Goal: Task Accomplishment & Management: Complete application form

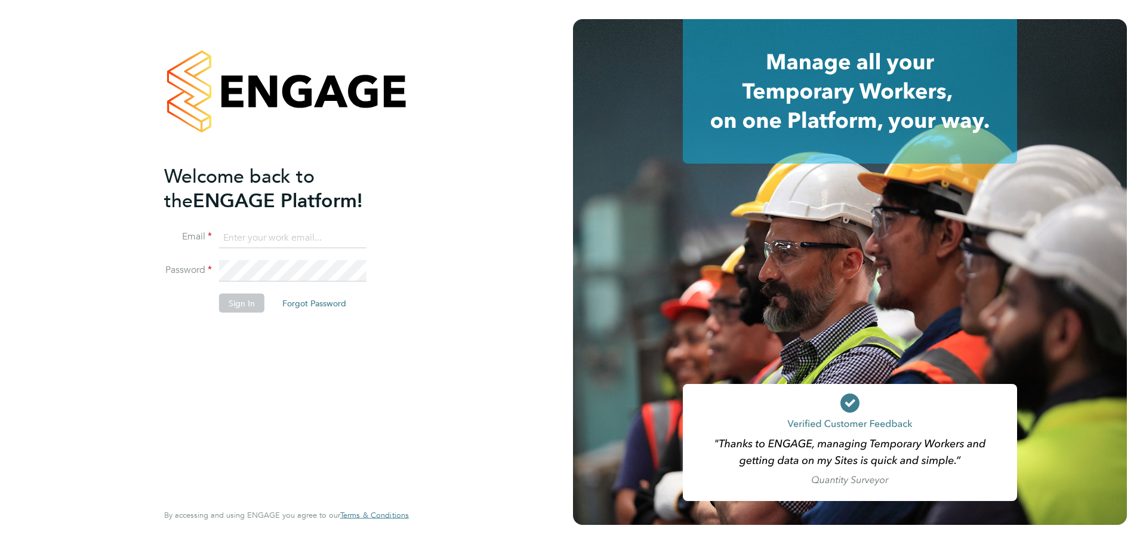
click at [294, 236] on input at bounding box center [292, 237] width 147 height 21
type input "ollie.morrissey@vistry.co.uk"
click at [240, 301] on button "Sign In" at bounding box center [241, 302] width 45 height 19
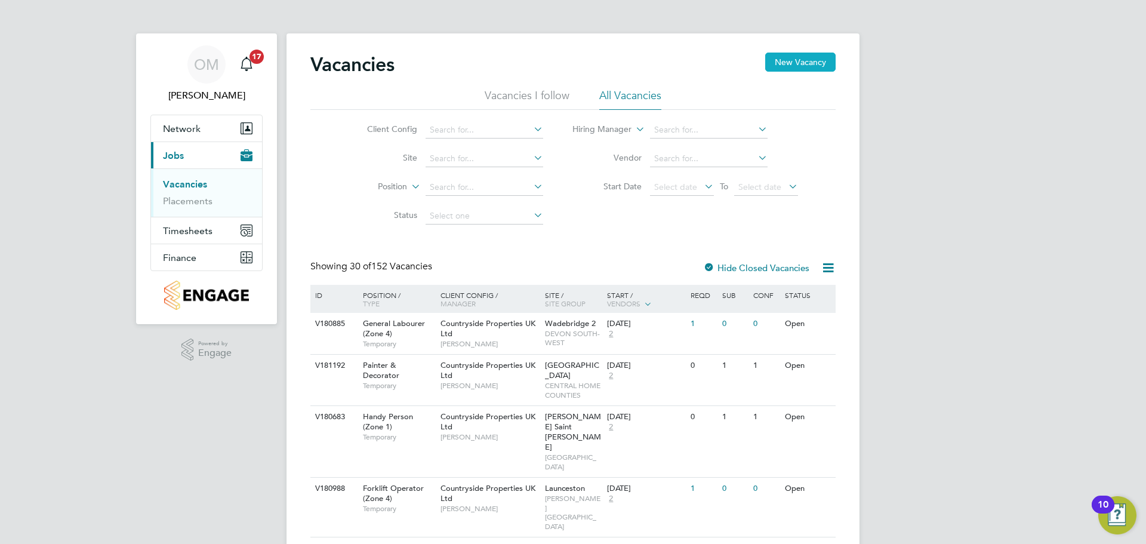
click at [797, 64] on button "New Vacancy" at bounding box center [800, 62] width 70 height 19
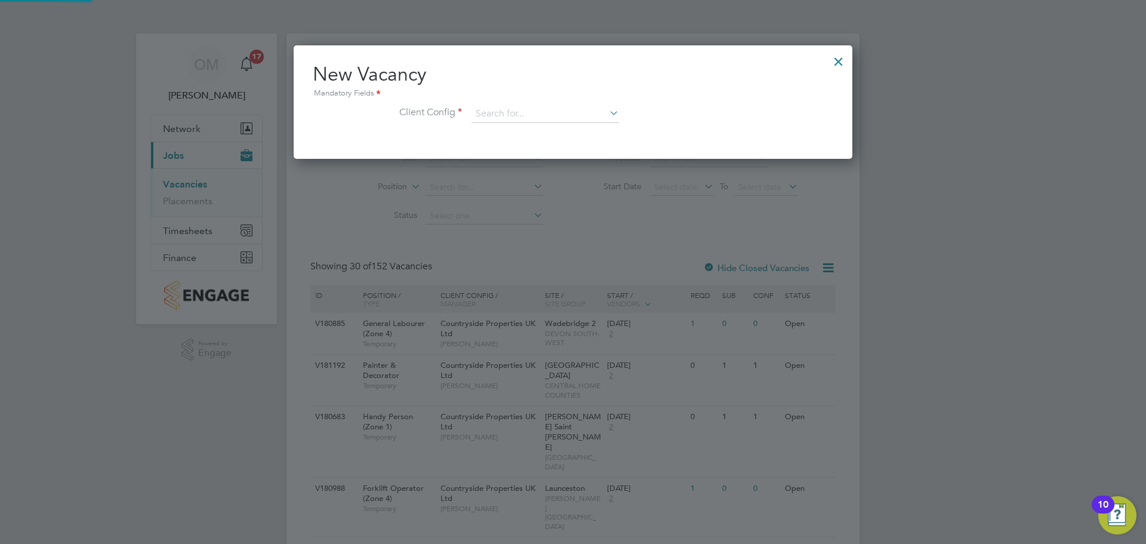
scroll to position [113, 559]
click at [567, 109] on input at bounding box center [544, 114] width 147 height 18
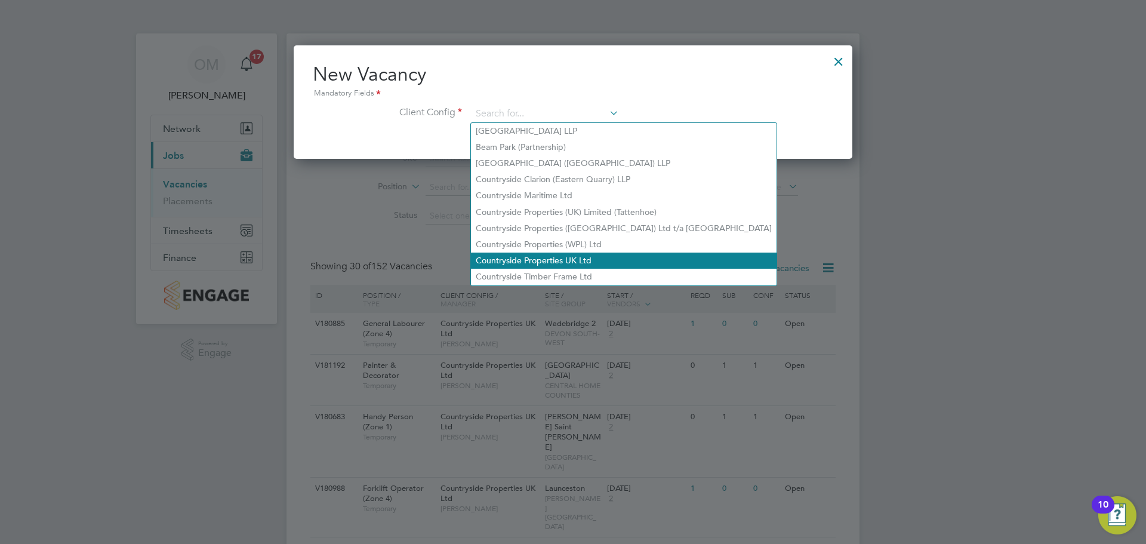
click at [591, 252] on li "Countryside Properties UK Ltd" at bounding box center [623, 260] width 305 height 16
type input "Countryside Properties UK Ltd"
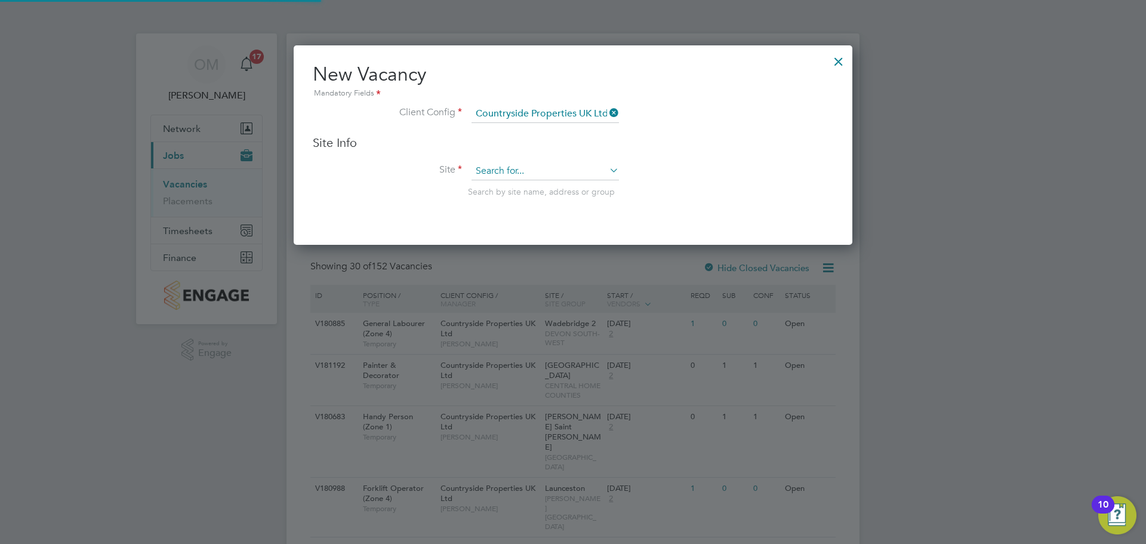
scroll to position [200, 559]
click at [536, 177] on input at bounding box center [544, 171] width 147 height 18
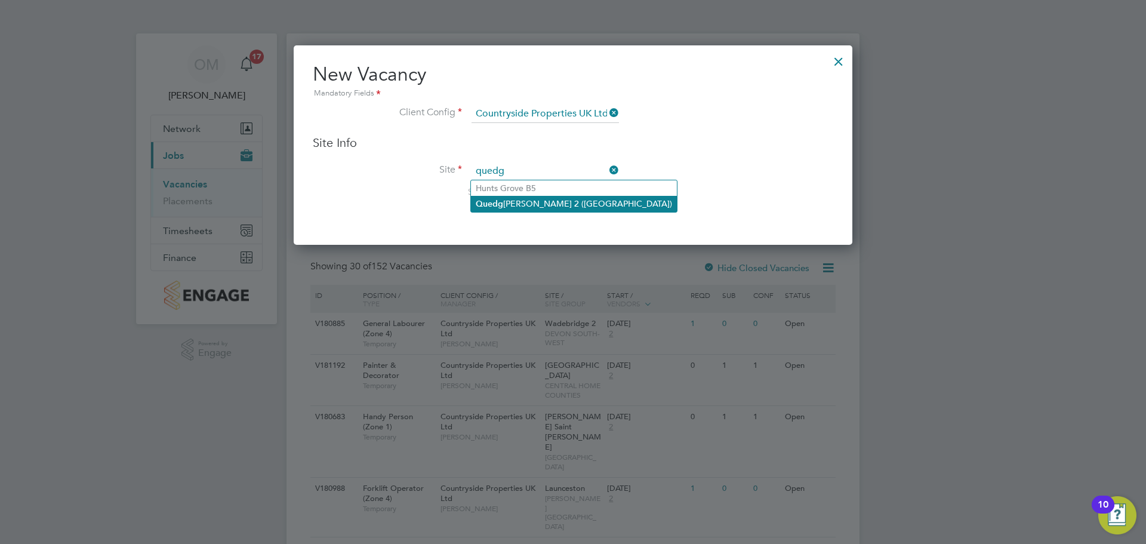
click at [541, 198] on li "Quedg [PERSON_NAME] 2 ([GEOGRAPHIC_DATA])" at bounding box center [574, 204] width 206 height 16
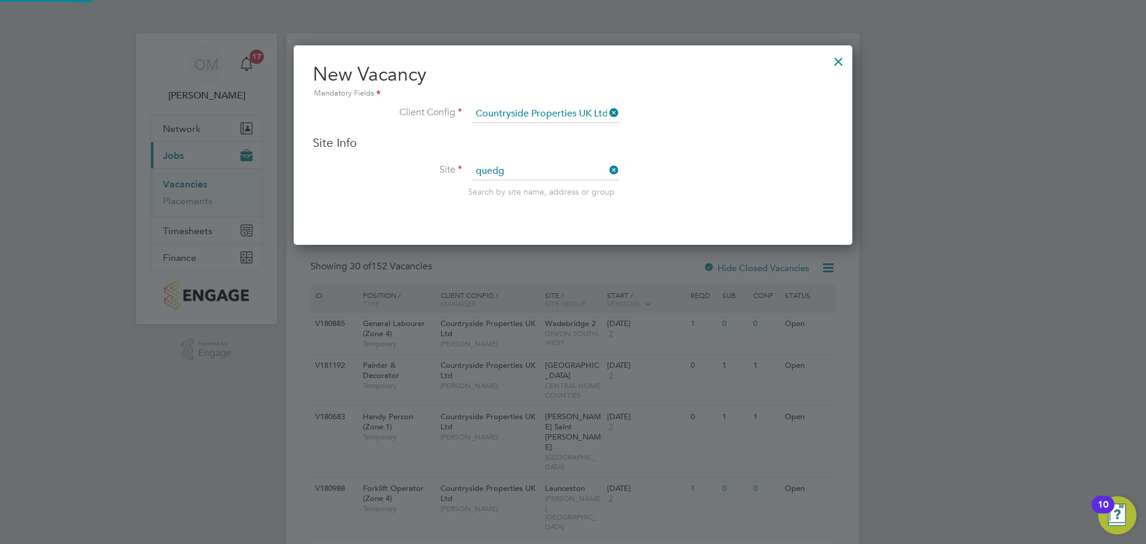
type input "Quedgeley 2 ([GEOGRAPHIC_DATA])"
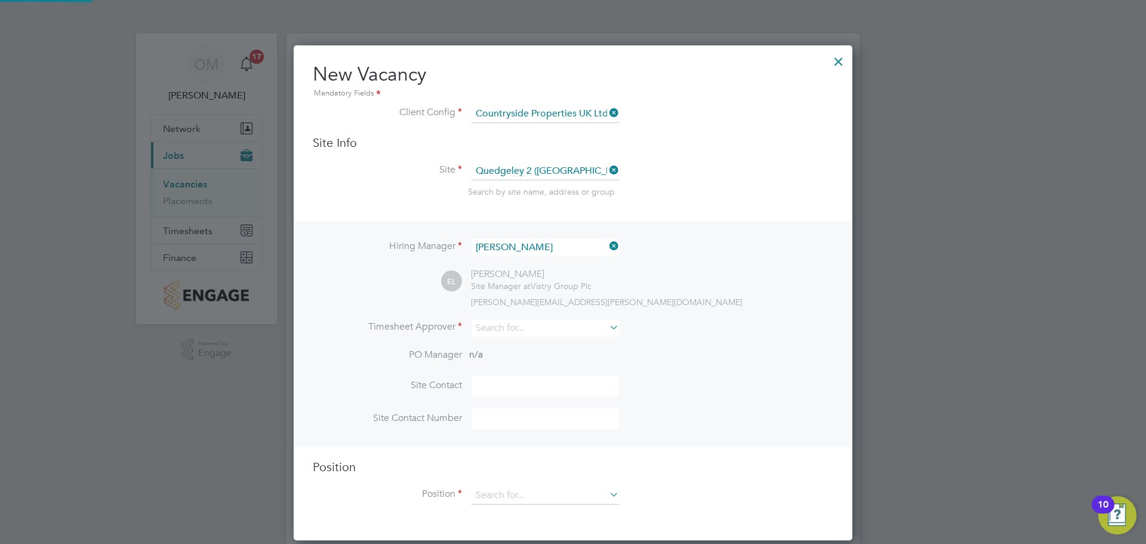
scroll to position [495, 559]
click at [607, 246] on icon at bounding box center [607, 245] width 0 height 17
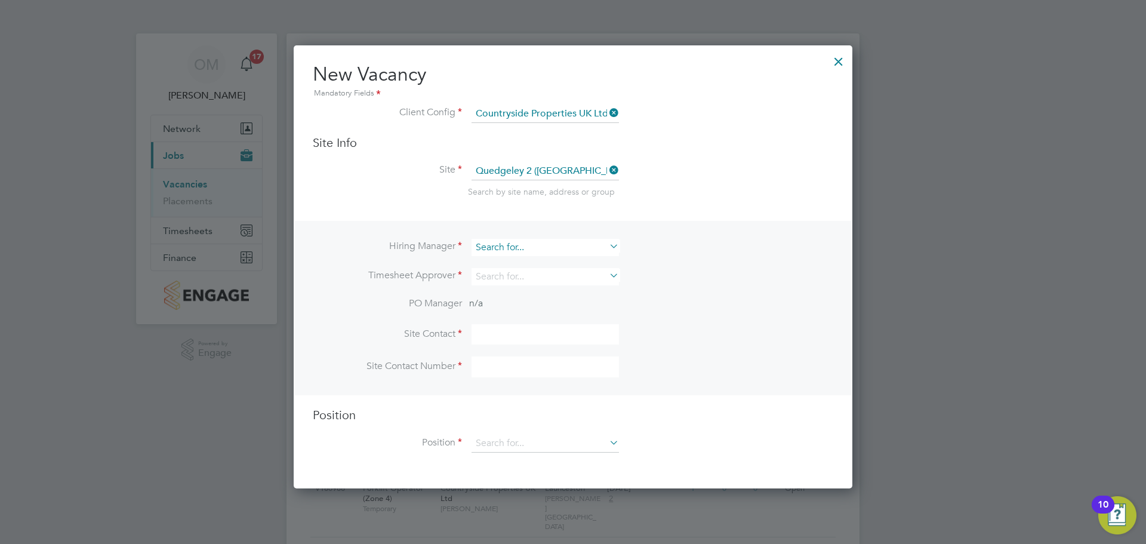
click at [592, 240] on input at bounding box center [544, 247] width 147 height 17
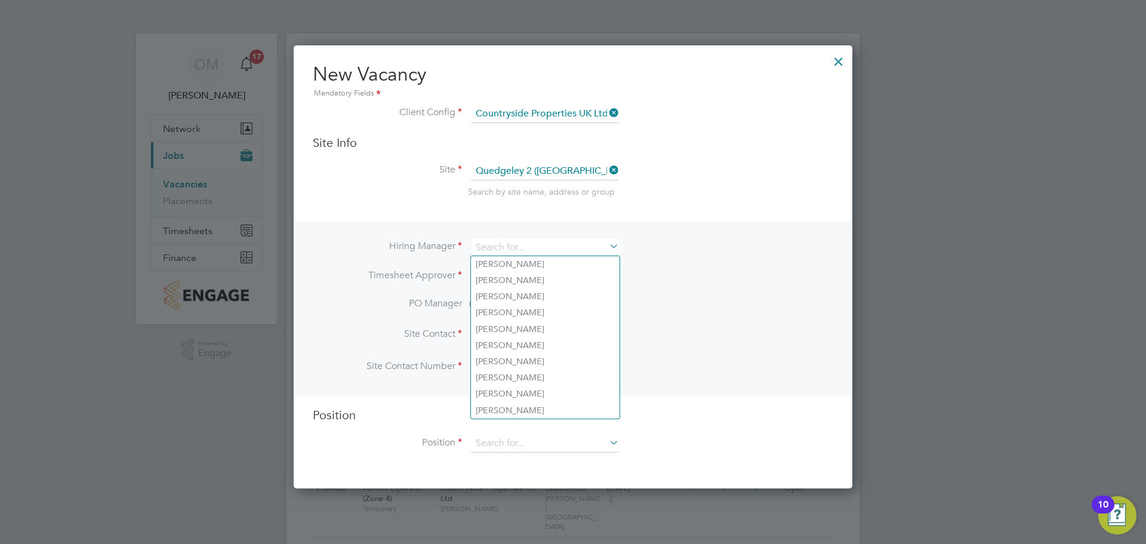
click at [607, 246] on icon at bounding box center [607, 245] width 0 height 17
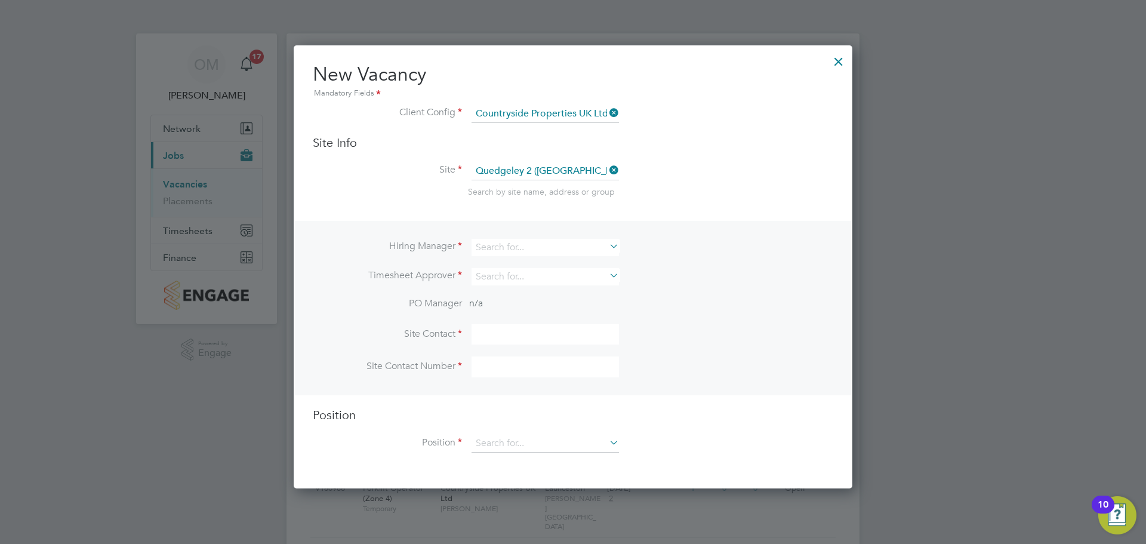
click at [607, 246] on icon at bounding box center [607, 245] width 0 height 17
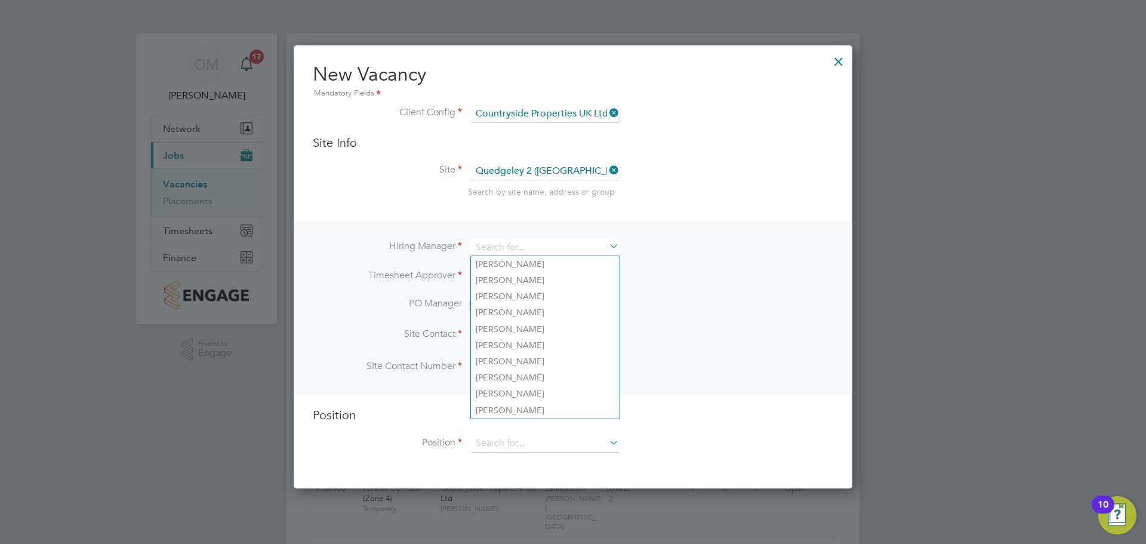
click at [607, 246] on icon at bounding box center [607, 245] width 0 height 17
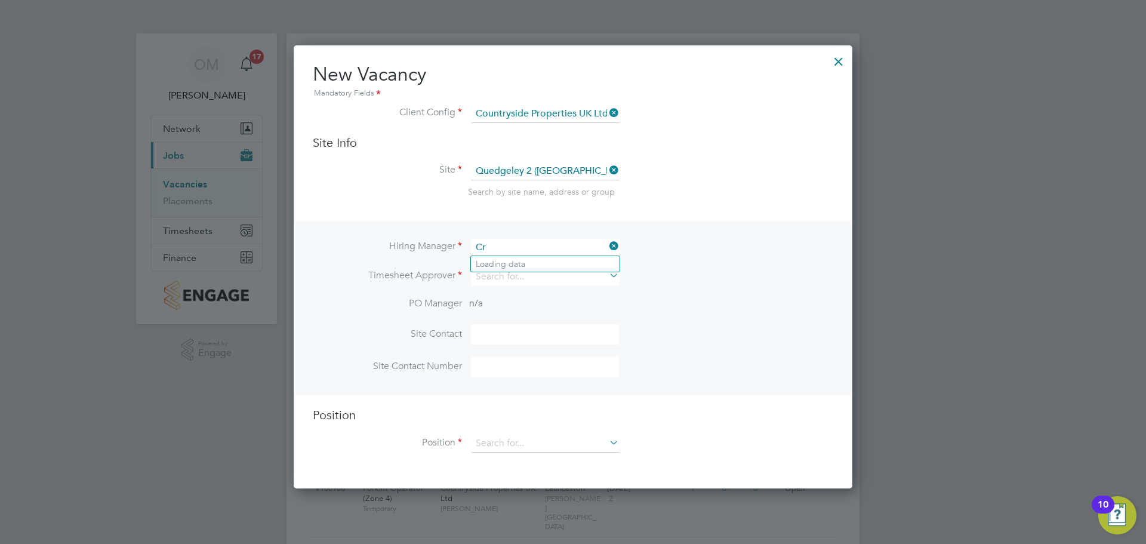
type input "C"
type input "Ben"
click at [607, 246] on icon at bounding box center [607, 245] width 0 height 17
click at [581, 243] on input at bounding box center [544, 247] width 147 height 17
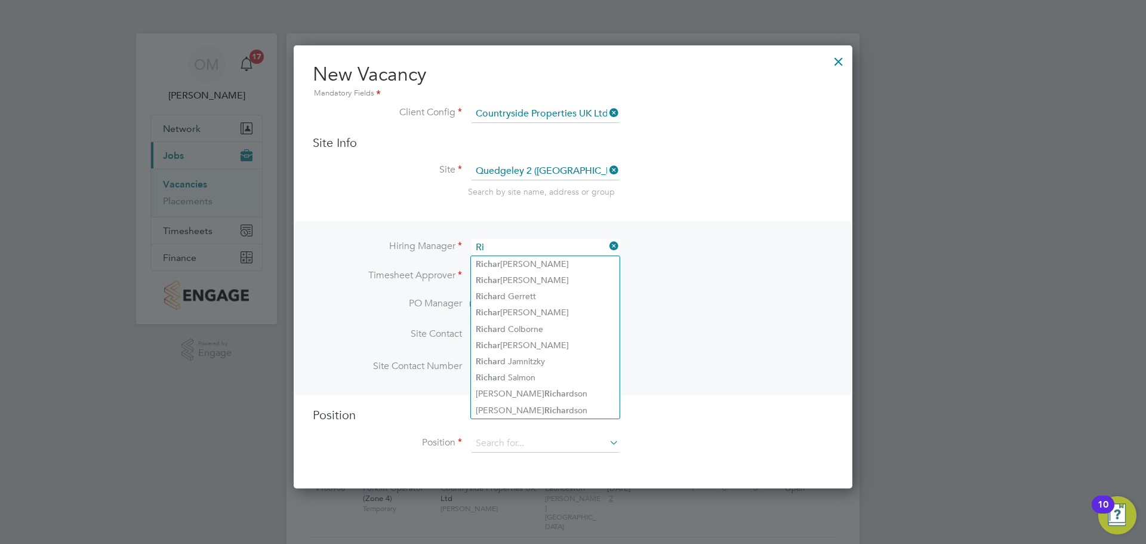
type input "R"
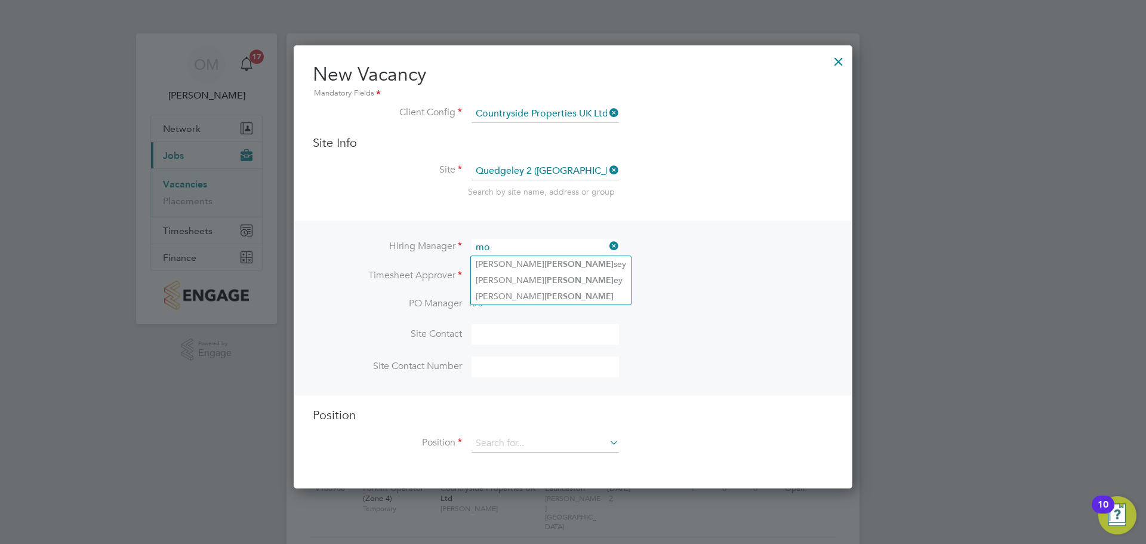
type input "m"
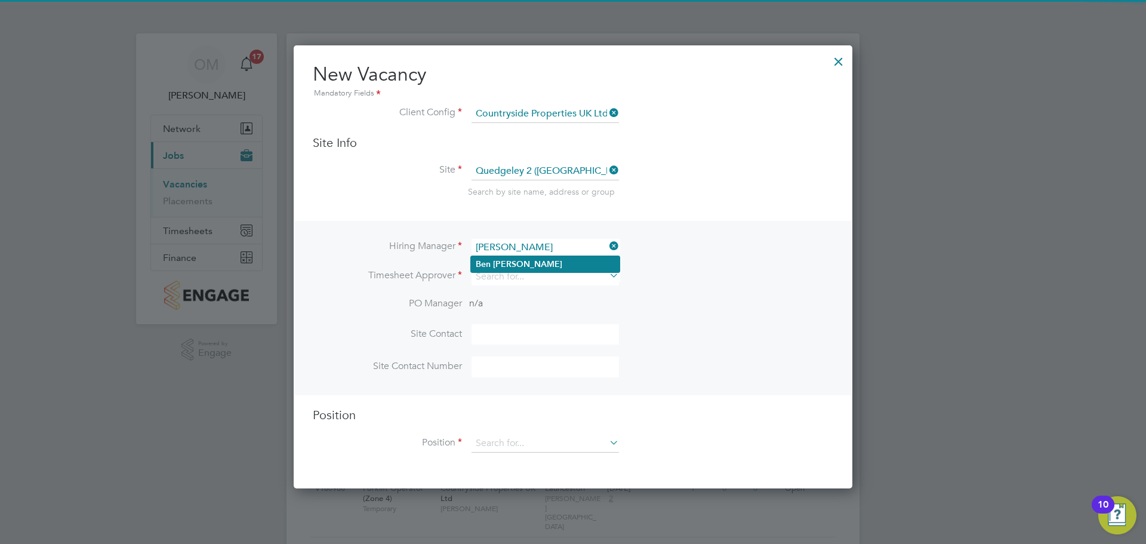
type input "[PERSON_NAME]"
click at [565, 261] on li "[PERSON_NAME]" at bounding box center [545, 264] width 149 height 16
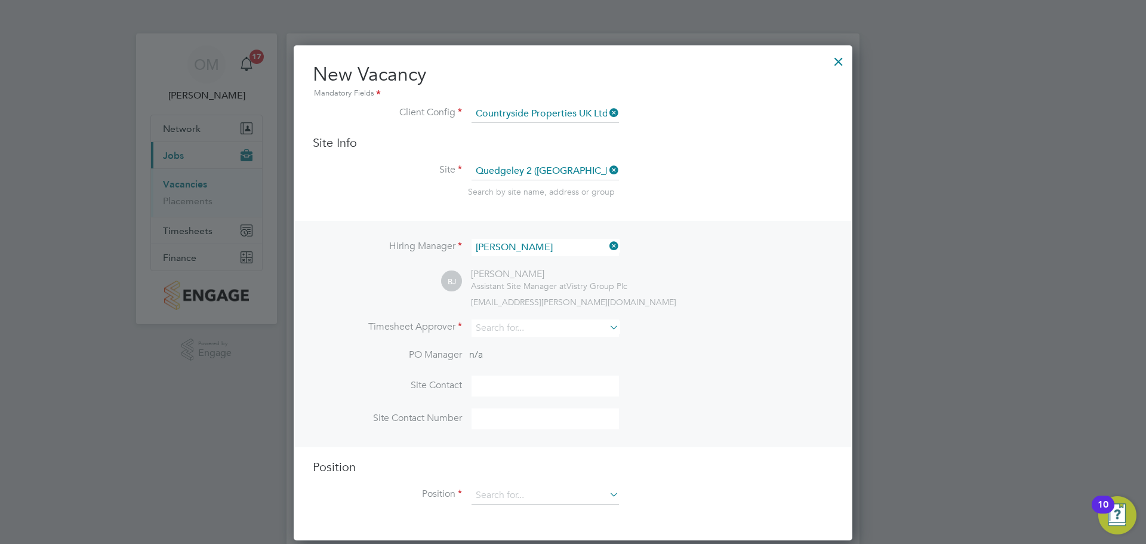
scroll to position [495, 559]
click at [607, 326] on icon at bounding box center [607, 327] width 0 height 17
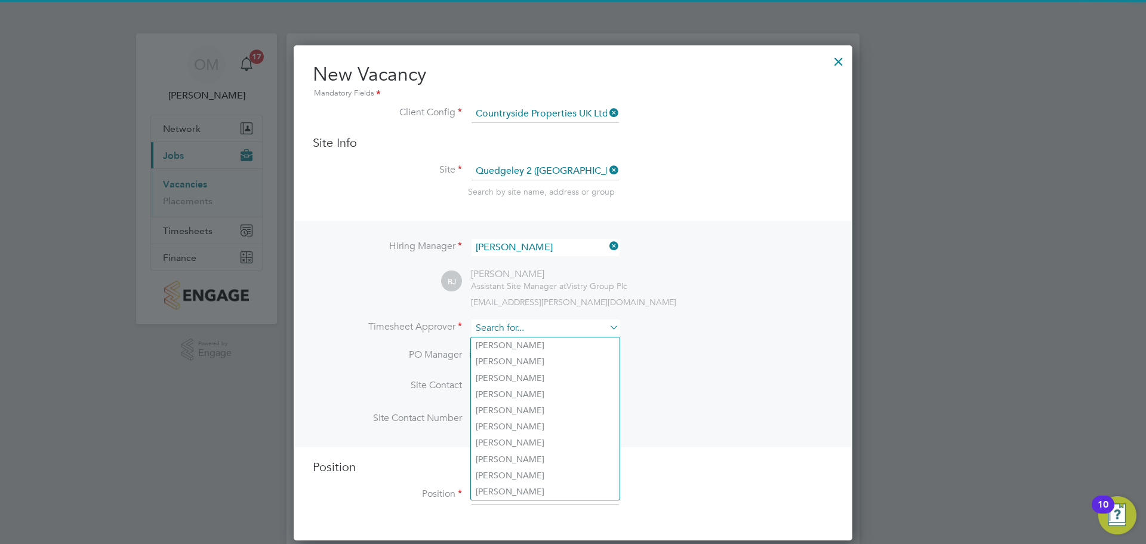
click at [593, 323] on input at bounding box center [544, 327] width 147 height 17
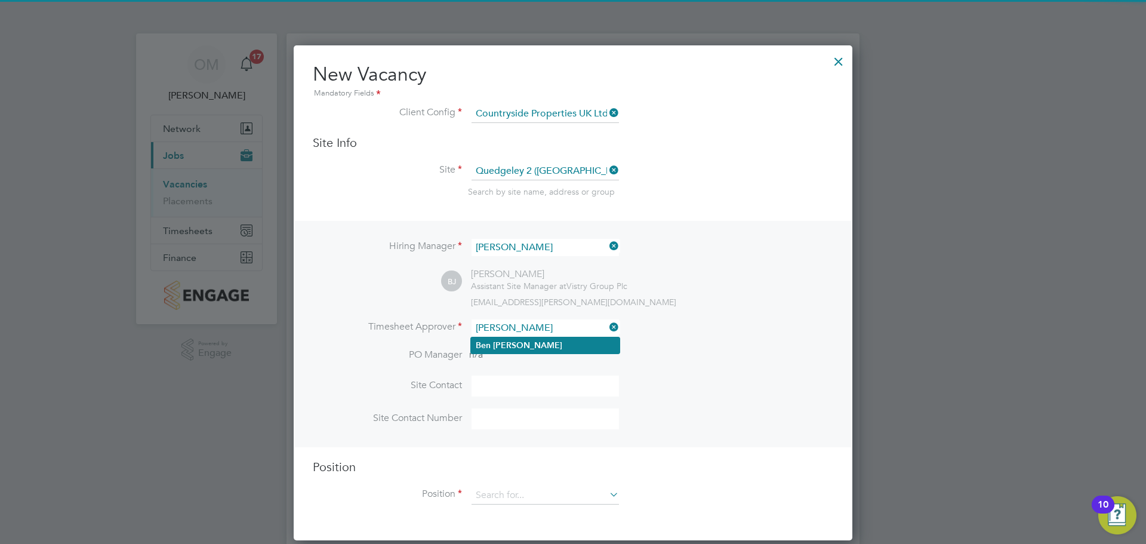
type input "[PERSON_NAME]"
click at [580, 344] on li "[PERSON_NAME]" at bounding box center [545, 345] width 149 height 16
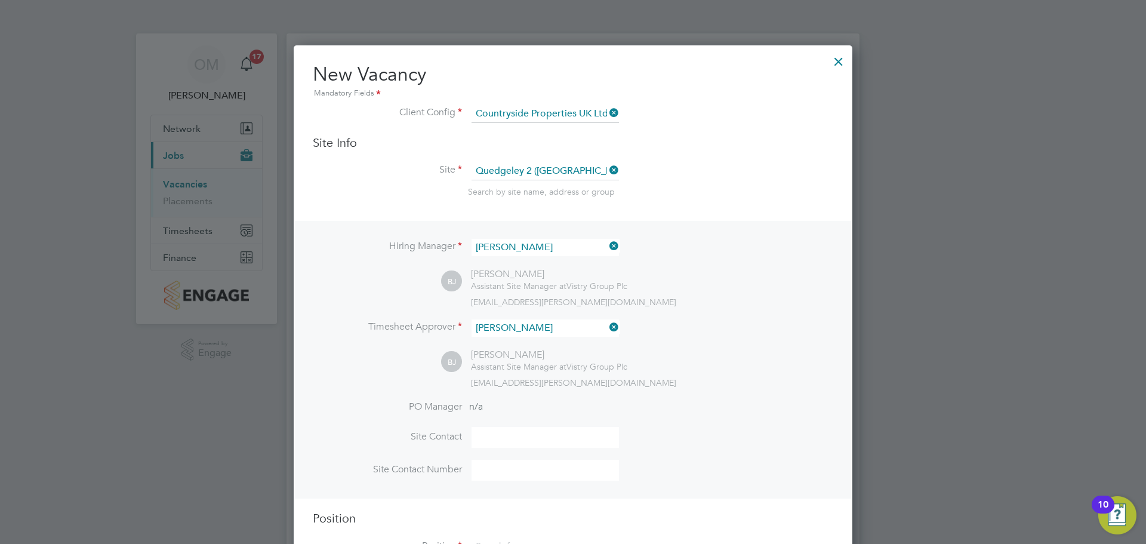
click at [703, 403] on li "PO Manager n/a" at bounding box center [573, 413] width 520 height 27
click at [564, 432] on input at bounding box center [544, 437] width 147 height 21
click at [700, 433] on li "Site Contact" at bounding box center [573, 443] width 520 height 33
drag, startPoint x: 609, startPoint y: 244, endPoint x: 616, endPoint y: 248, distance: 8.5
click at [607, 244] on icon at bounding box center [607, 245] width 0 height 17
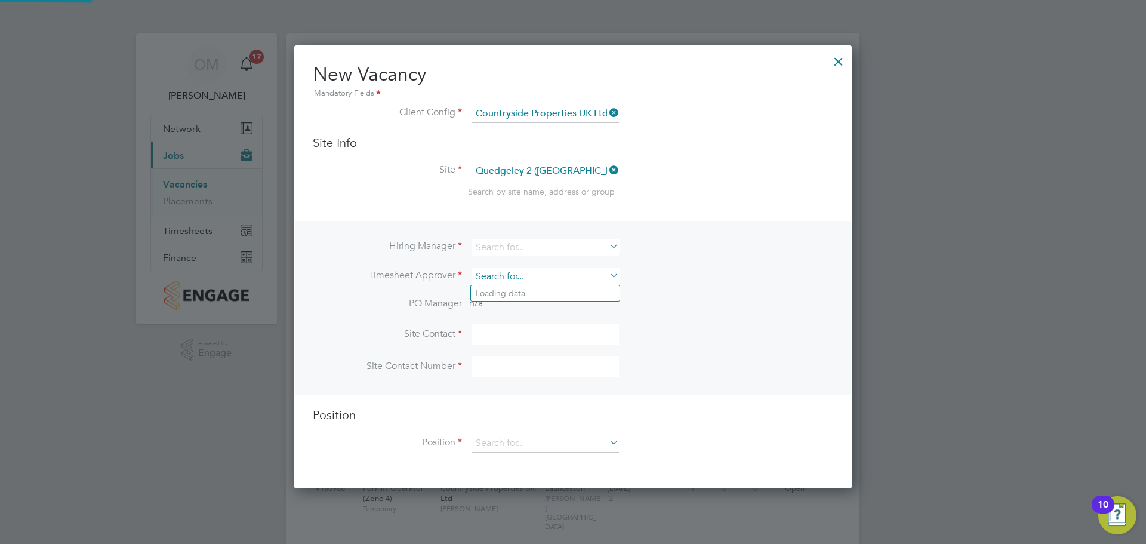
click at [609, 268] on input at bounding box center [544, 276] width 147 height 17
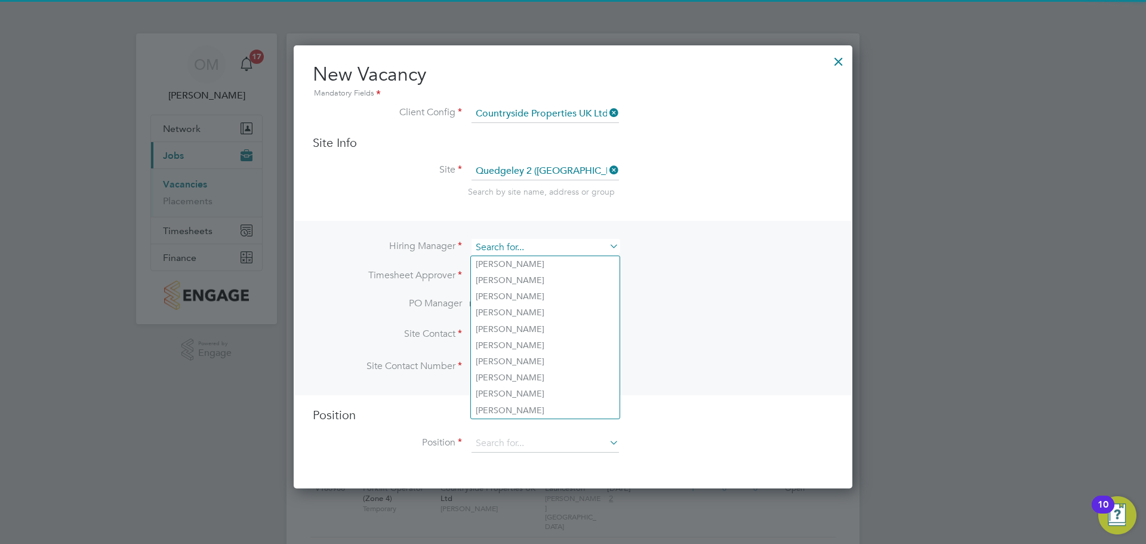
click at [576, 246] on input at bounding box center [544, 247] width 147 height 17
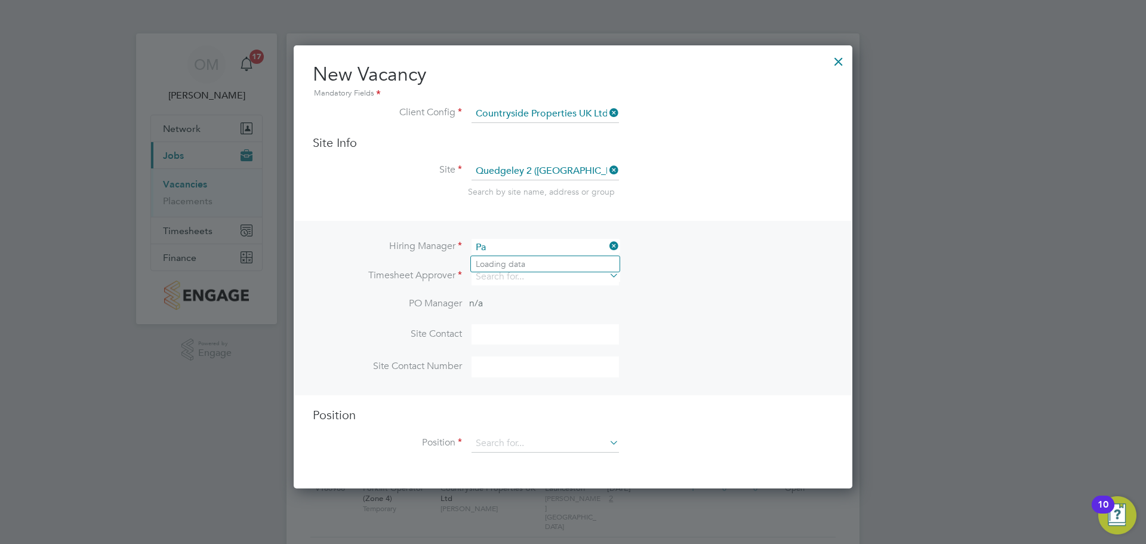
type input "P"
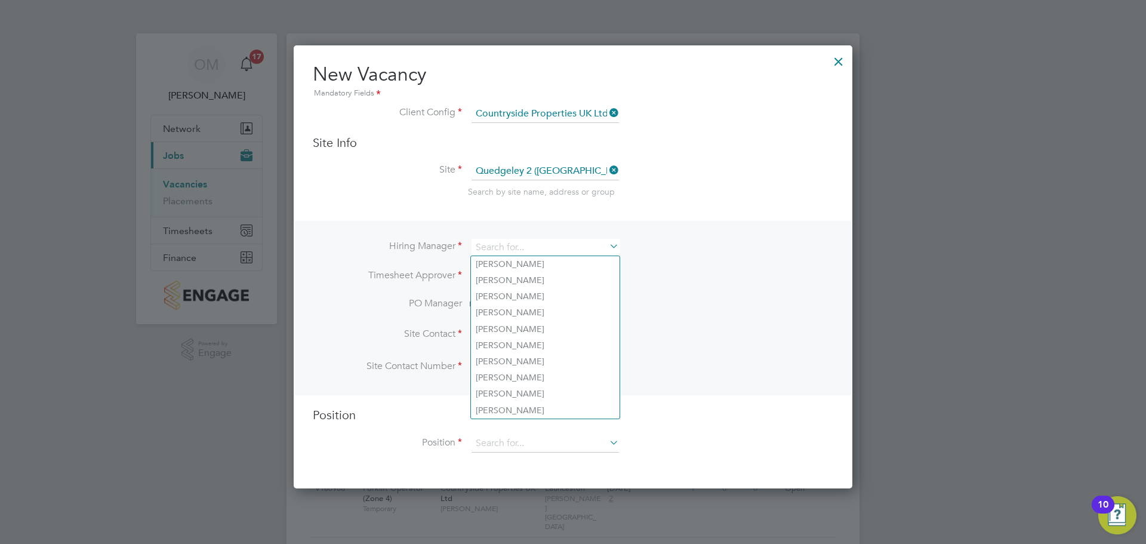
click at [836, 61] on div at bounding box center [838, 58] width 21 height 21
